Goal: Obtain resource: Obtain resource

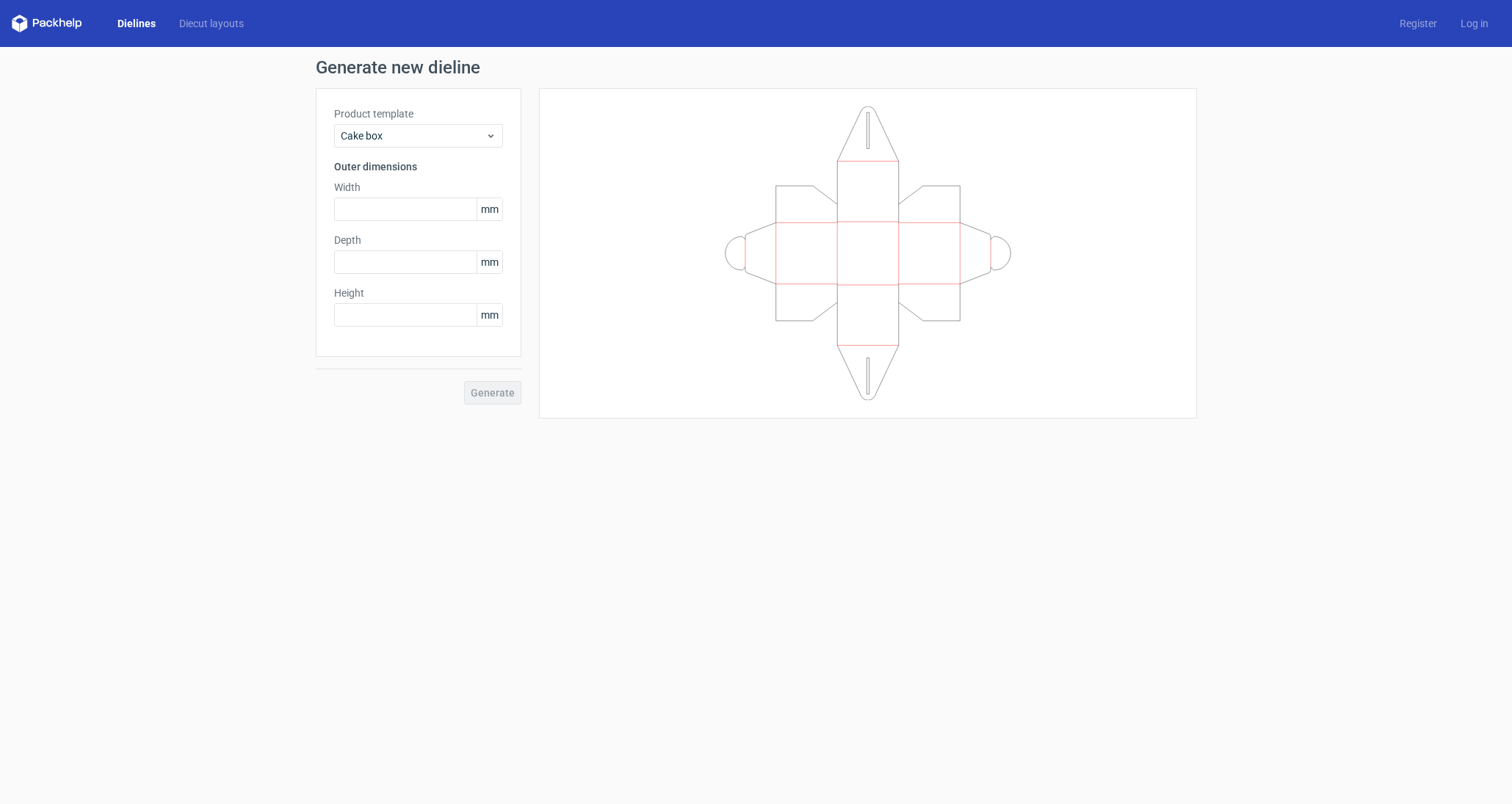
click at [447, 116] on label "Product template" at bounding box center [418, 113] width 169 height 15
click at [447, 132] on span "Cake box" at bounding box center [413, 136] width 145 height 15
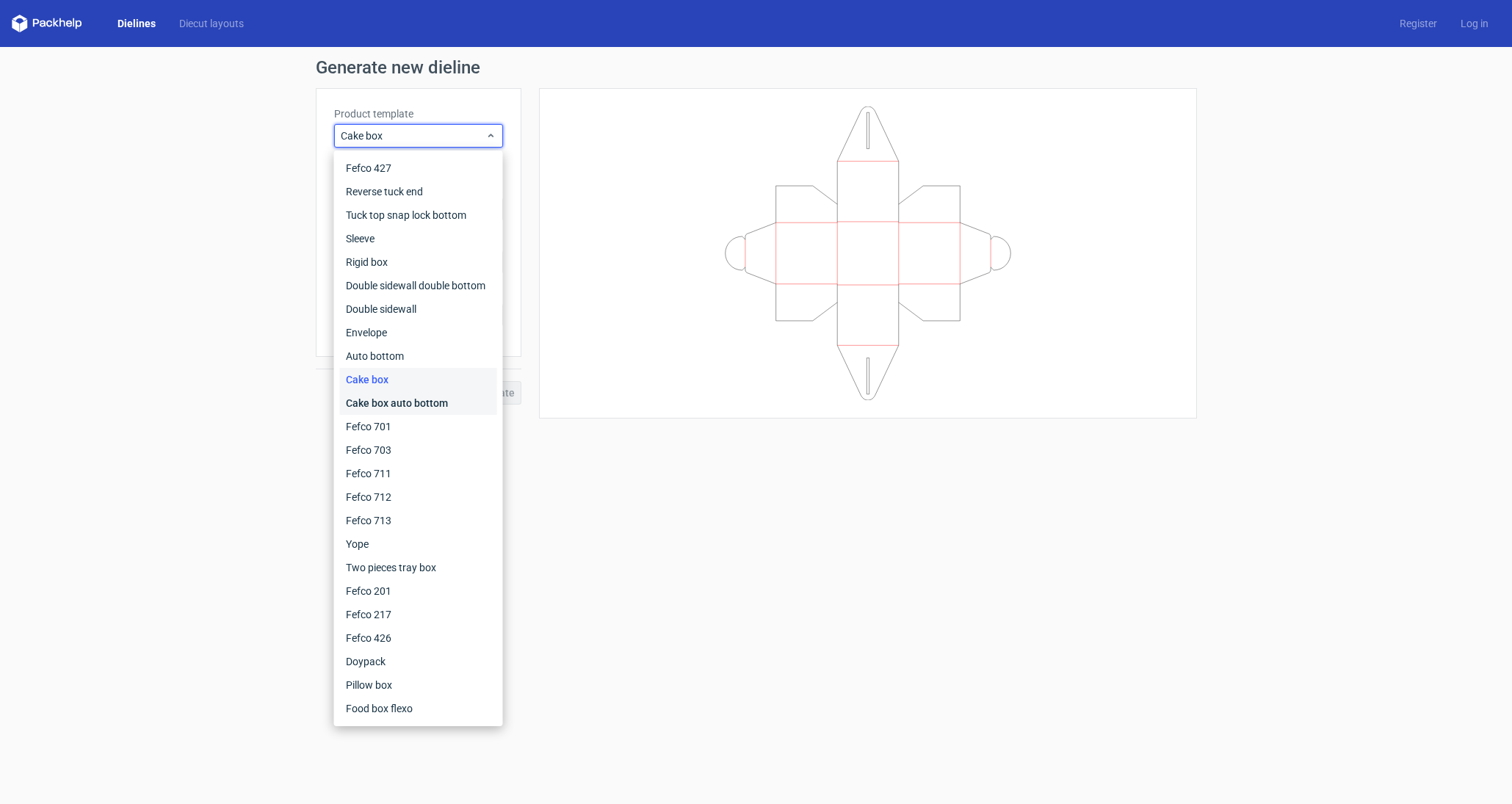
click at [427, 405] on div "Cake box auto bottom" at bounding box center [418, 403] width 157 height 24
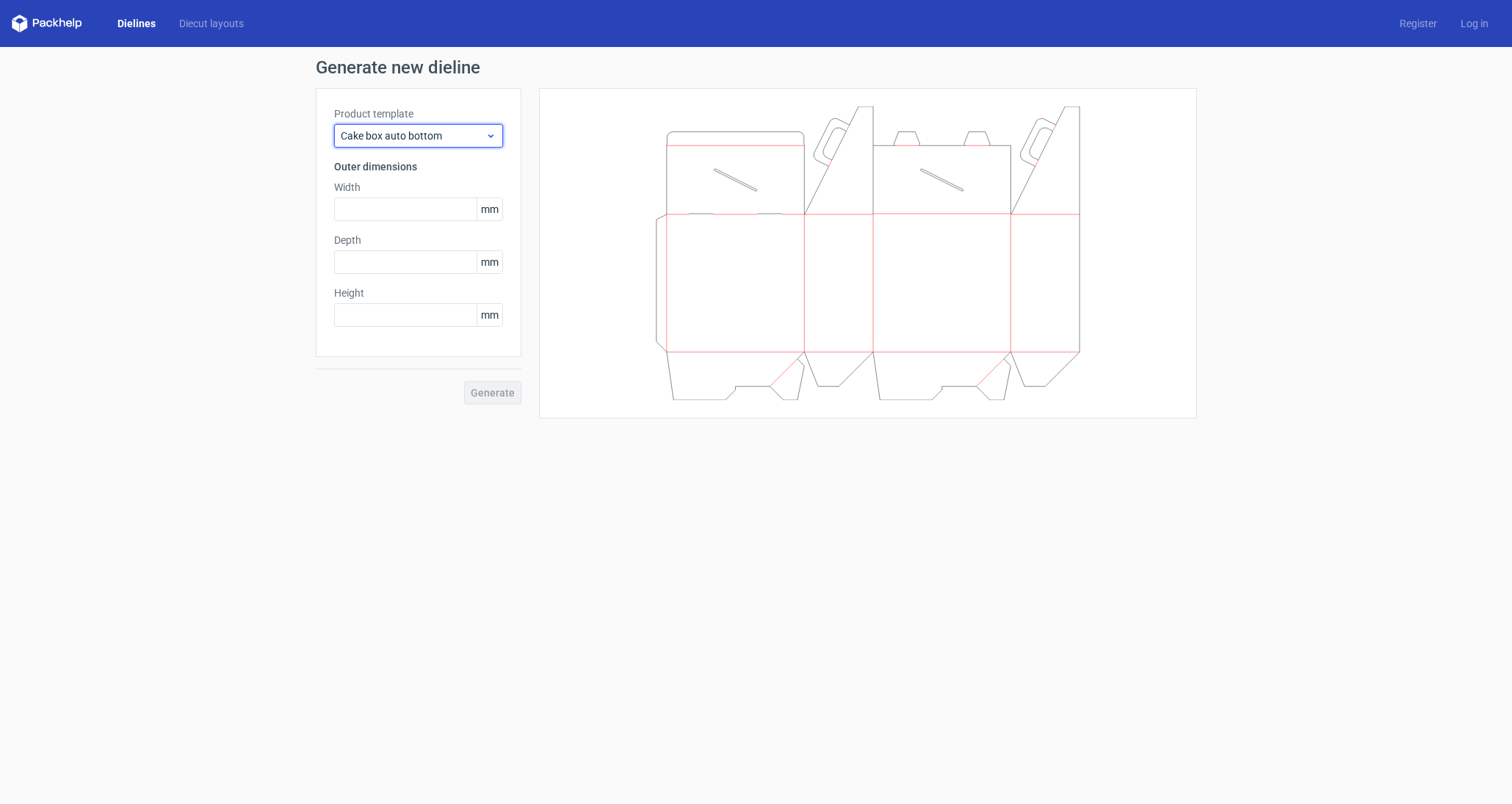
click at [454, 128] on div "Cake box auto bottom" at bounding box center [418, 136] width 169 height 24
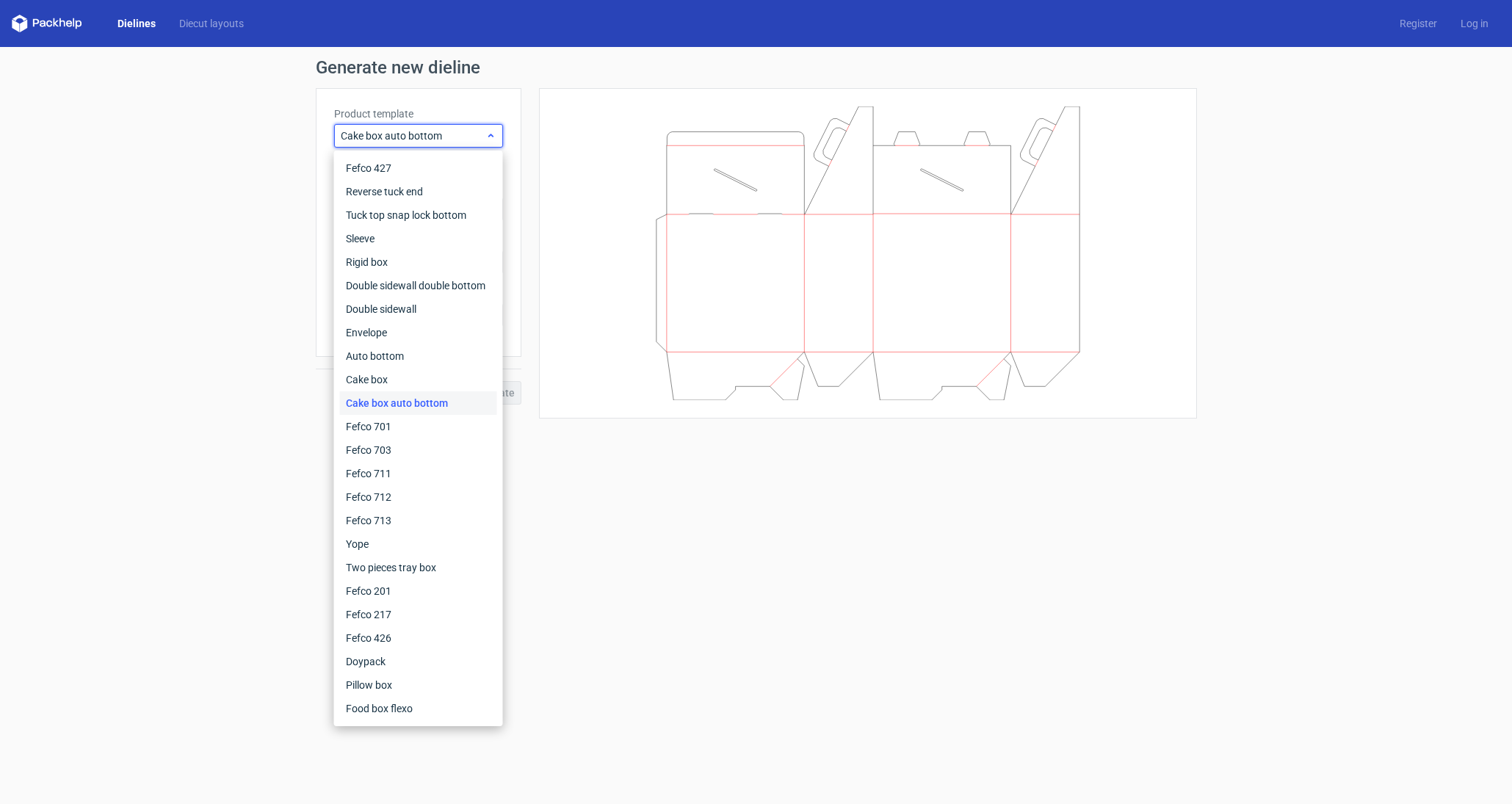
click at [454, 128] on div "Cake box auto bottom" at bounding box center [418, 136] width 169 height 24
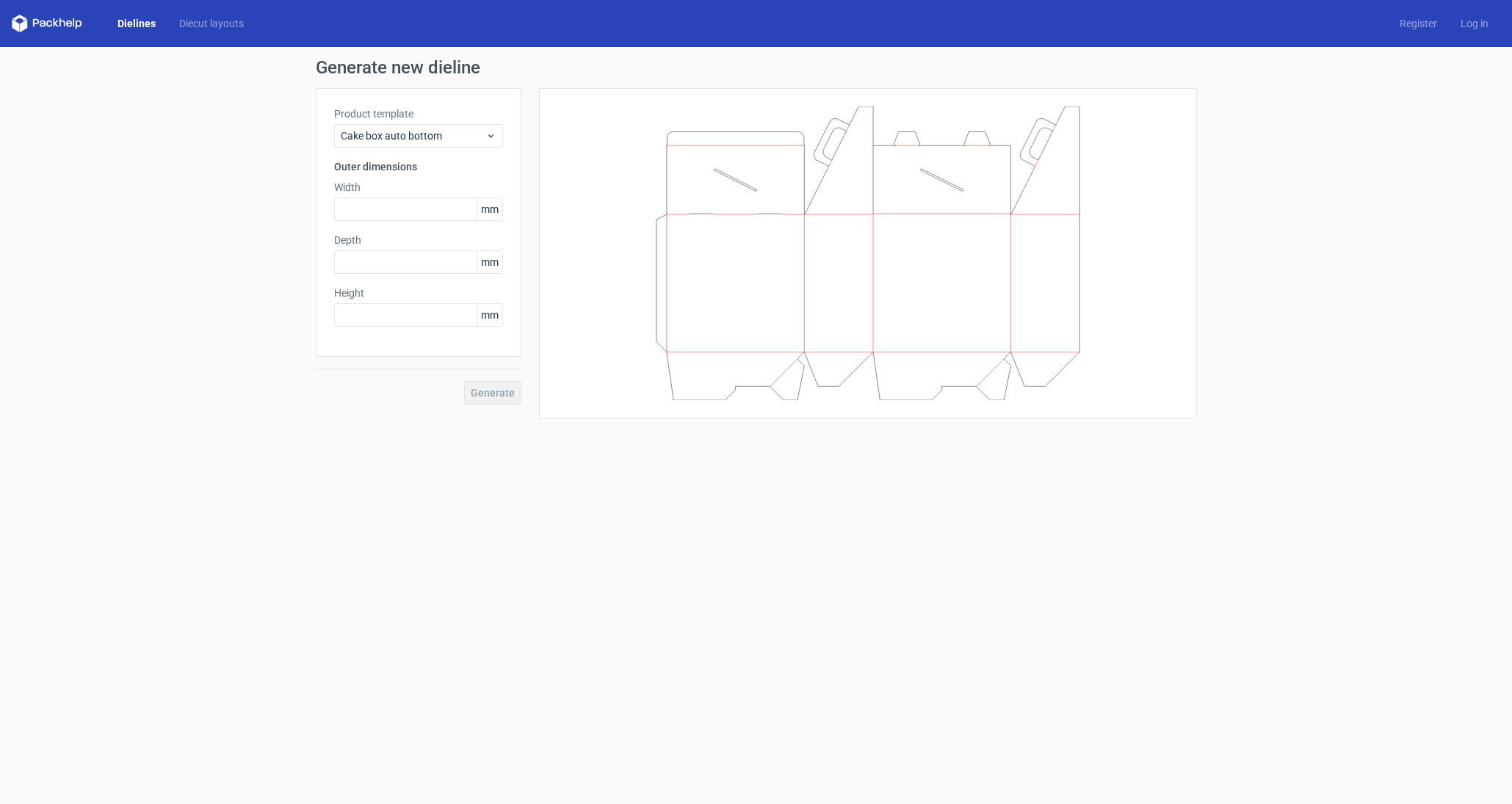
drag, startPoint x: 133, startPoint y: 22, endPoint x: 108, endPoint y: 26, distance: 25.3
click at [133, 22] on link "Dielines" at bounding box center [136, 23] width 62 height 15
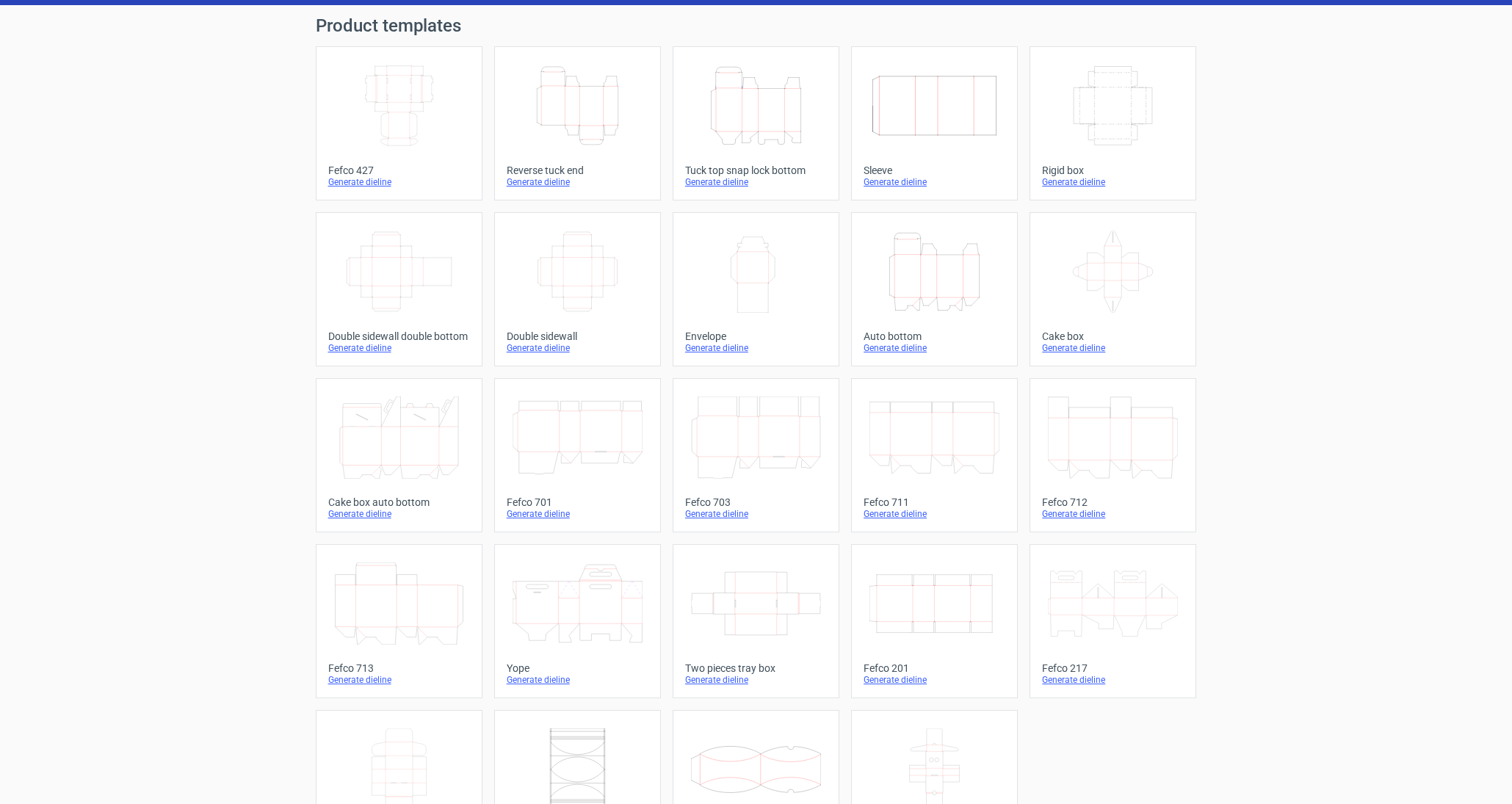
scroll to position [41, 0]
click at [942, 611] on icon "Width Depth Height" at bounding box center [934, 603] width 130 height 82
